Goal: Information Seeking & Learning: Learn about a topic

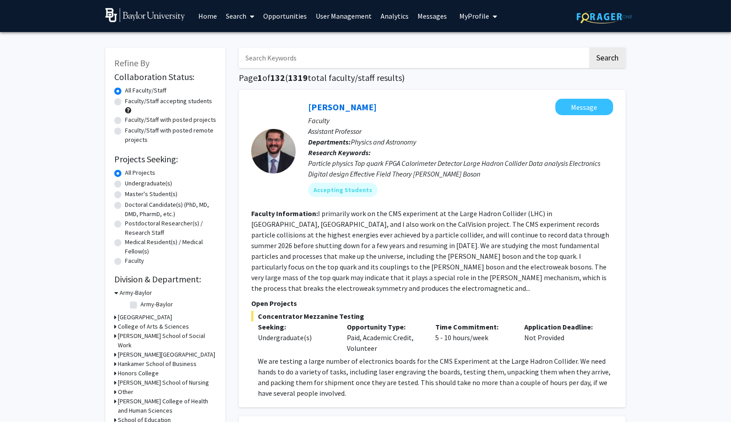
click at [335, 13] on link "User Management" at bounding box center [343, 15] width 65 height 31
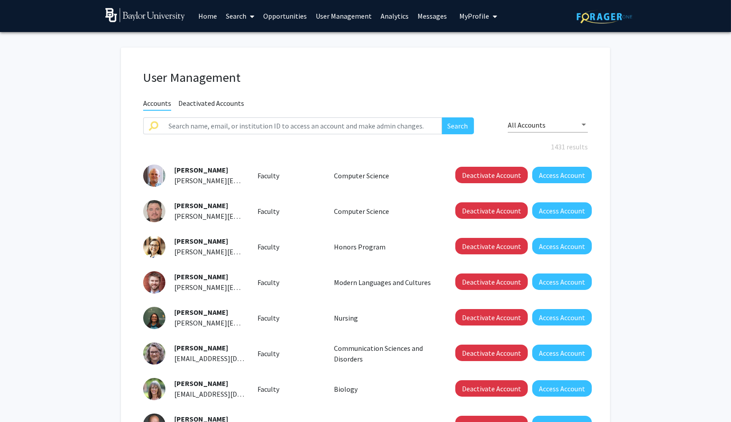
click at [295, 18] on link "Opportunities" at bounding box center [285, 15] width 52 height 31
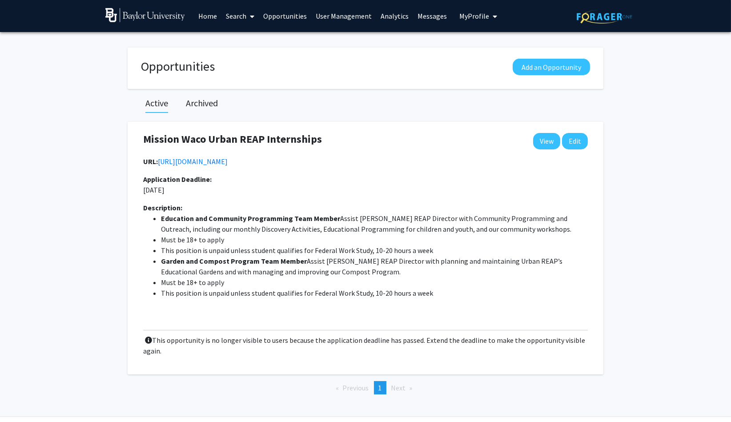
click at [237, 14] on link "Search" at bounding box center [240, 15] width 37 height 31
click at [236, 37] on span "Faculty/Staff" at bounding box center [254, 41] width 65 height 18
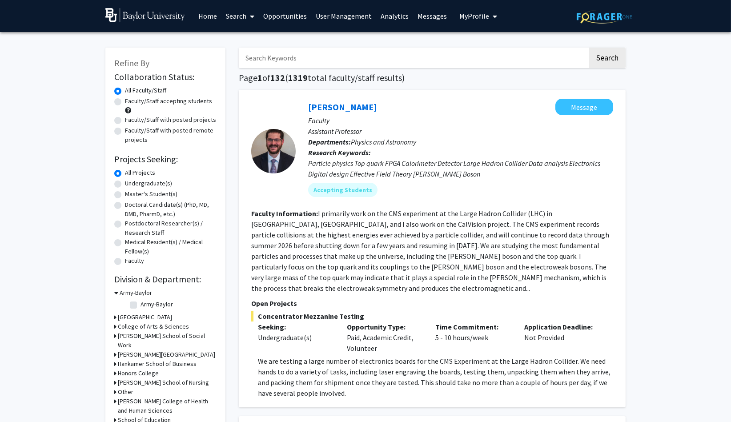
scroll to position [4, 0]
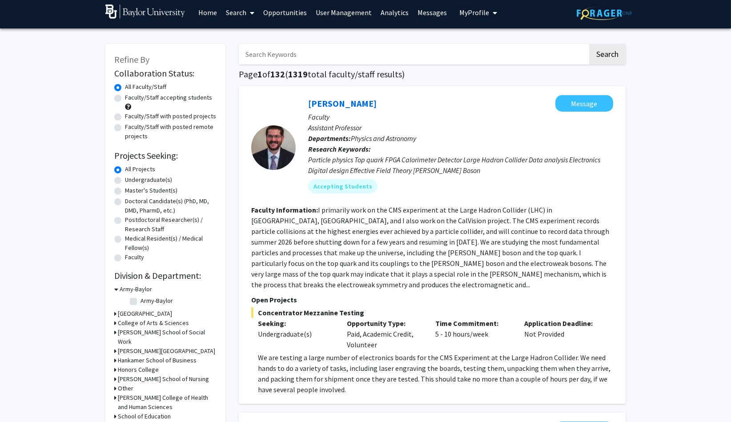
click at [125, 98] on label "Faculty/Staff accepting students" at bounding box center [168, 97] width 87 height 9
click at [125, 98] on input "Faculty/Staff accepting students" at bounding box center [128, 96] width 6 height 6
radio input "true"
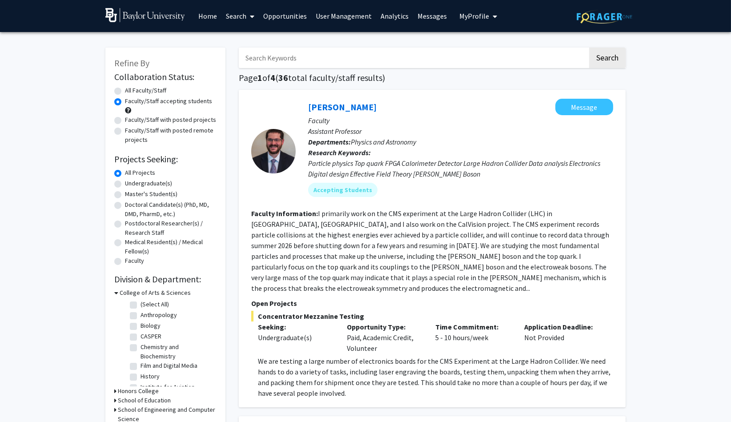
click at [125, 121] on label "Faculty/Staff with posted projects" at bounding box center [170, 119] width 91 height 9
click at [125, 121] on input "Faculty/Staff with posted projects" at bounding box center [128, 118] width 6 height 6
radio input "true"
click at [125, 132] on label "Faculty/Staff with posted remote projects" at bounding box center [171, 135] width 92 height 19
click at [125, 132] on input "Faculty/Staff with posted remote projects" at bounding box center [128, 129] width 6 height 6
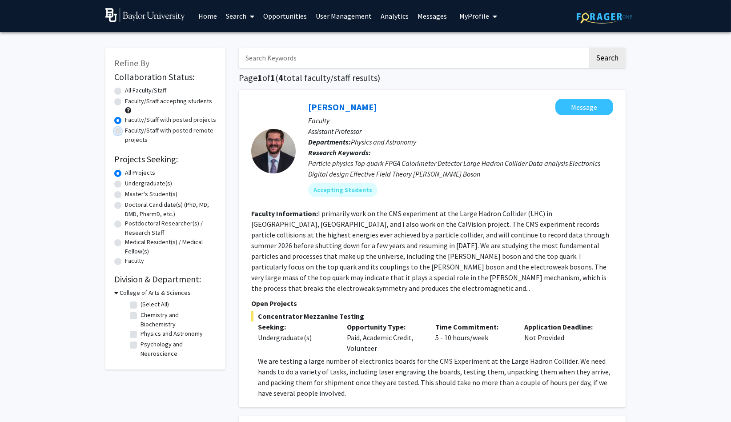
radio input "true"
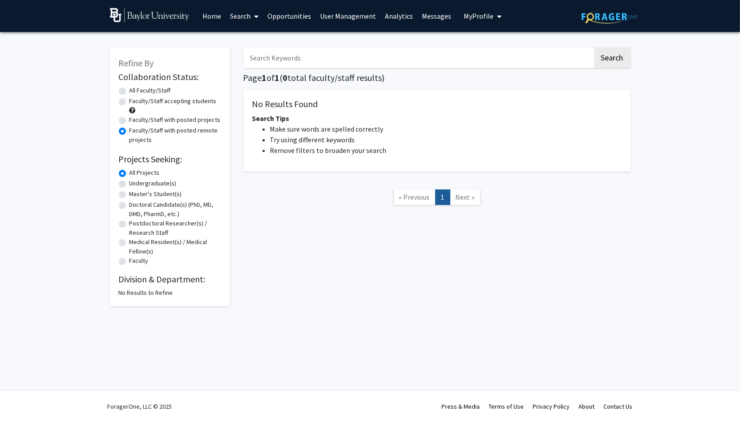
click at [129, 90] on label "All Faculty/Staff" at bounding box center [149, 90] width 41 height 9
click at [129, 90] on input "All Faculty/Staff" at bounding box center [132, 89] width 6 height 6
radio input "true"
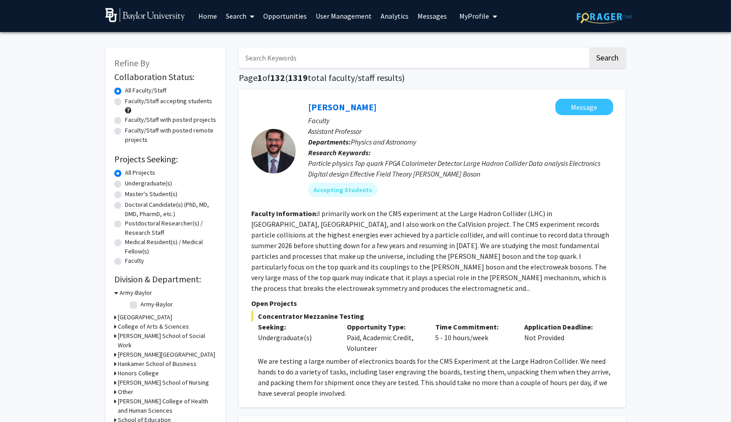
click at [270, 16] on link "Opportunities" at bounding box center [285, 15] width 52 height 31
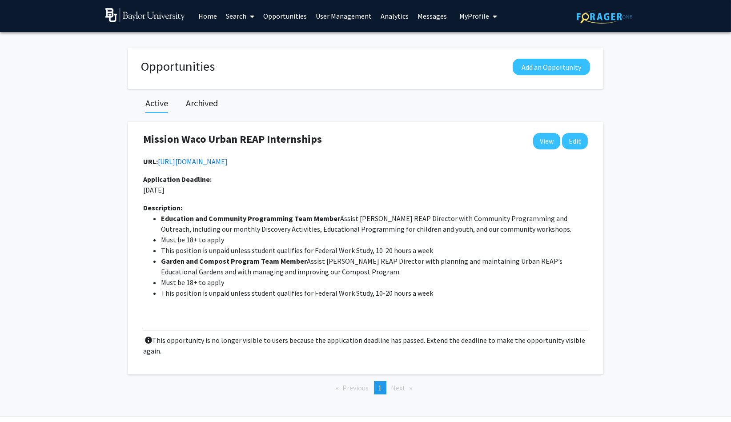
click at [238, 18] on link "Search" at bounding box center [240, 15] width 37 height 31
click at [320, 17] on link "User Management" at bounding box center [343, 15] width 65 height 31
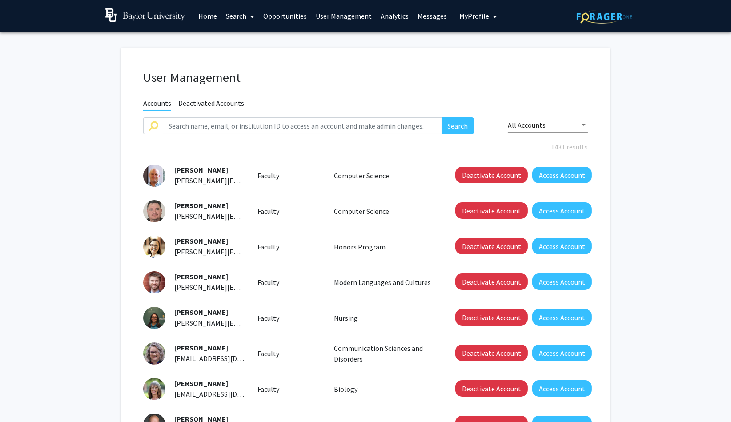
click at [283, 17] on link "Opportunities" at bounding box center [285, 15] width 52 height 31
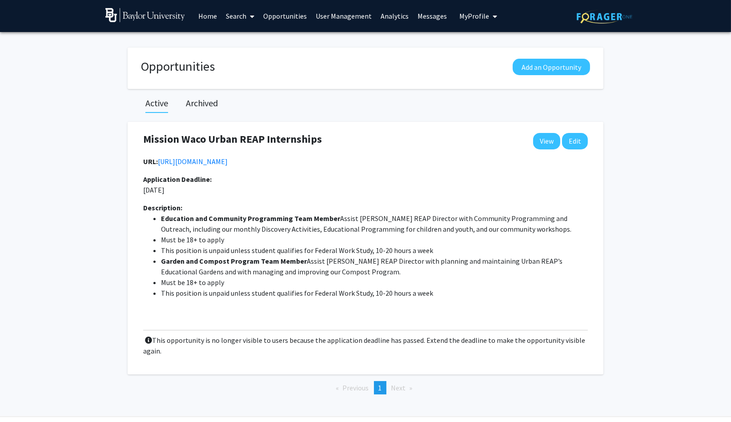
click at [283, 17] on link "Opportunities" at bounding box center [285, 15] width 52 height 31
click at [319, 15] on link "User Management" at bounding box center [343, 15] width 65 height 31
click at [272, 15] on link "Opportunities" at bounding box center [285, 15] width 52 height 31
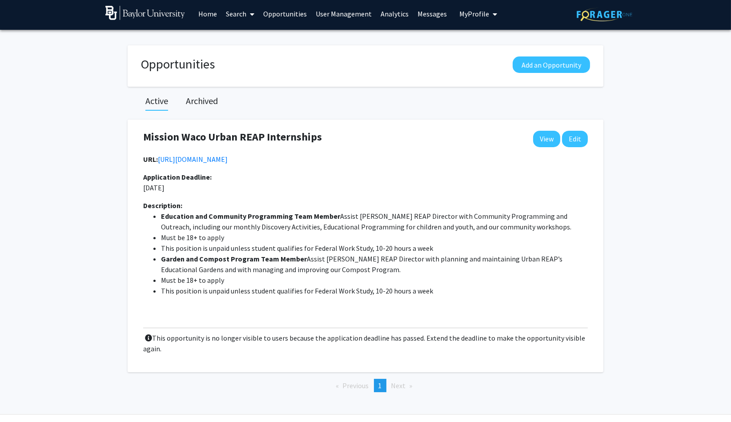
click at [326, 14] on link "User Management" at bounding box center [343, 13] width 65 height 31
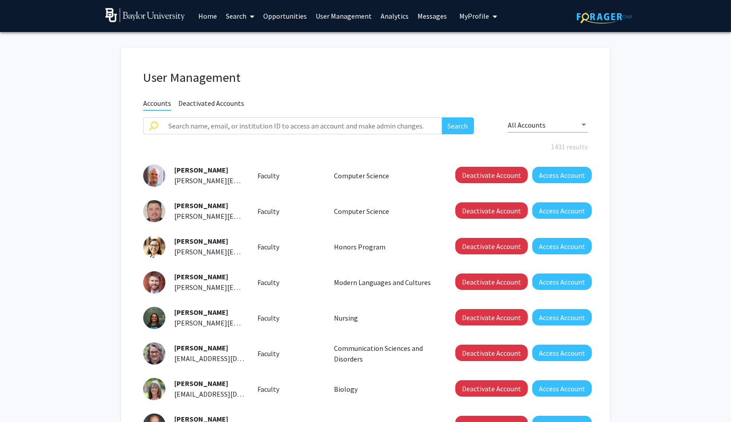
click at [234, 18] on link "Search" at bounding box center [240, 15] width 37 height 31
click at [234, 56] on span "Students" at bounding box center [249, 59] width 54 height 18
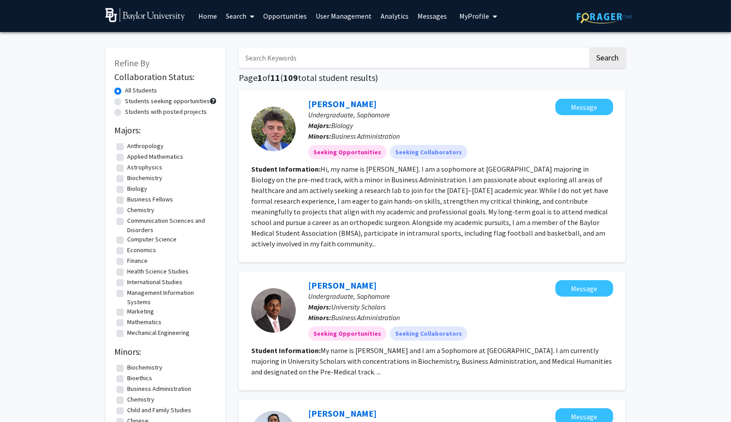
click at [125, 104] on label "Students seeking opportunities" at bounding box center [167, 101] width 85 height 9
click at [125, 102] on input "Students seeking opportunities" at bounding box center [128, 100] width 6 height 6
radio input "true"
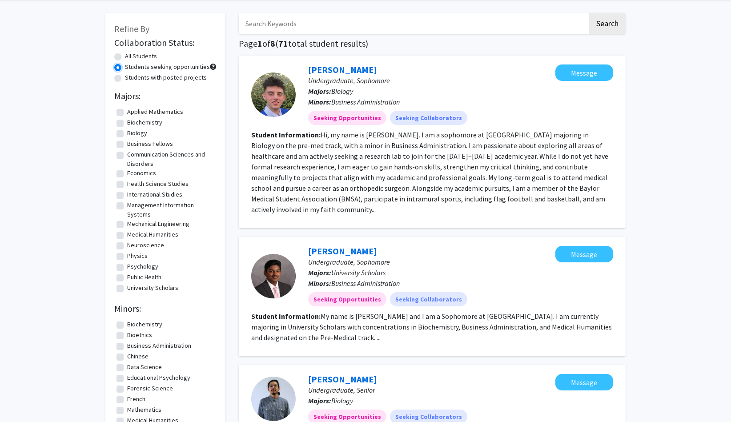
scroll to position [36, 0]
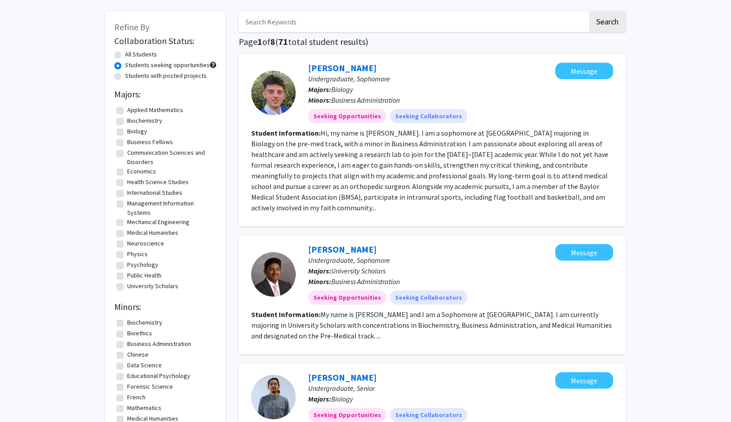
click at [125, 74] on label "Students with posted projects" at bounding box center [166, 75] width 82 height 9
click at [125, 74] on input "Students with posted projects" at bounding box center [128, 74] width 6 height 6
radio input "true"
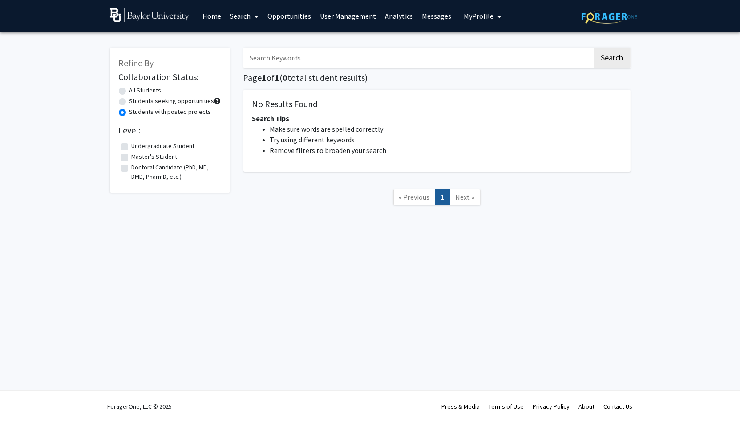
click at [123, 87] on div "All Students" at bounding box center [170, 91] width 102 height 11
click at [129, 93] on label "All Students" at bounding box center [145, 90] width 32 height 9
click at [129, 92] on input "All Students" at bounding box center [132, 89] width 6 height 6
radio input "true"
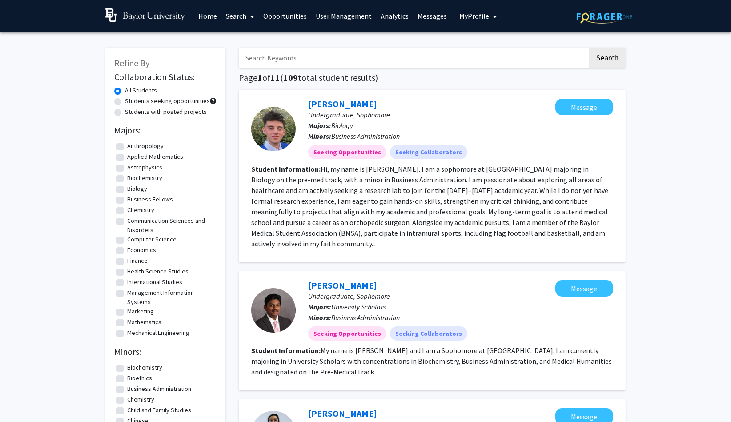
click at [186, 105] on label "Students seeking opportunities" at bounding box center [167, 101] width 85 height 9
click at [131, 102] on input "Students seeking opportunities" at bounding box center [128, 100] width 6 height 6
radio input "true"
